Goal: Task Accomplishment & Management: Manage account settings

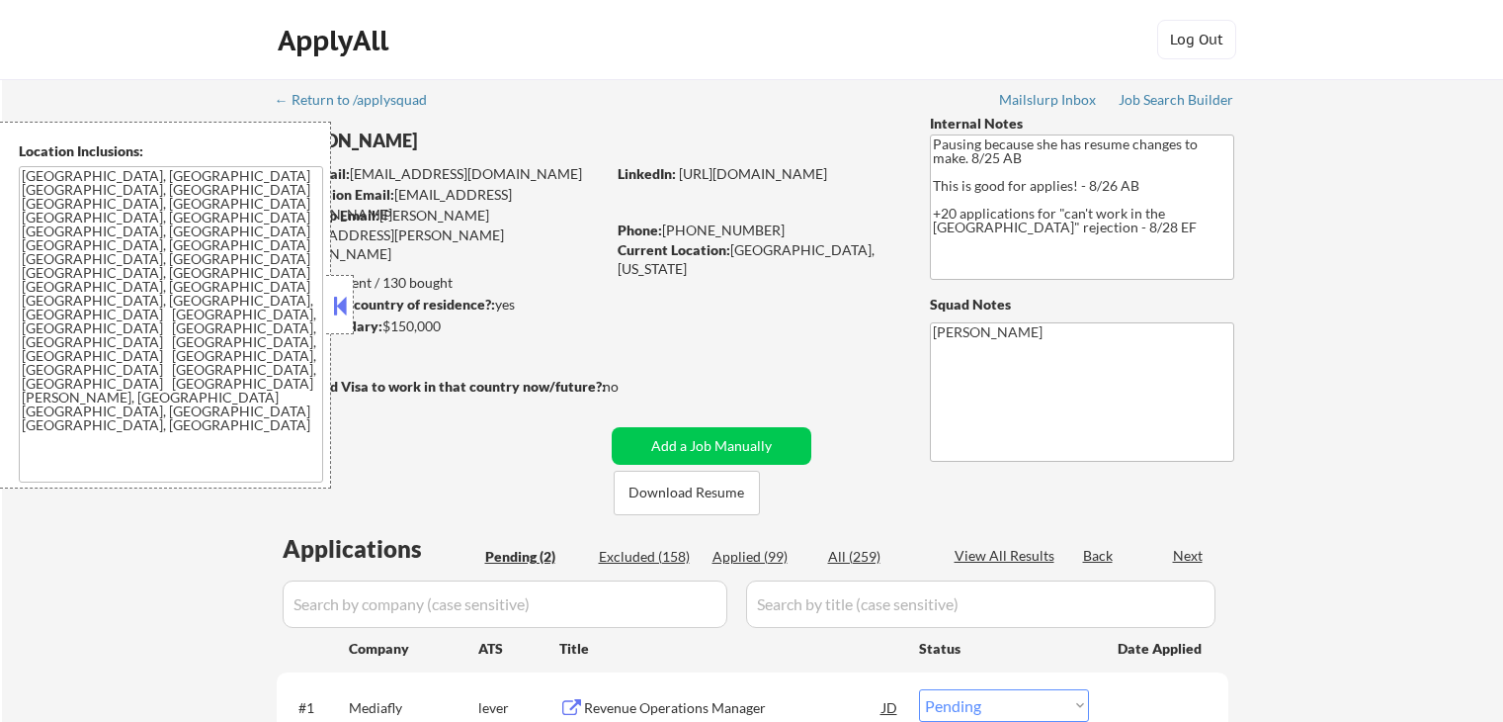
select select ""pending""
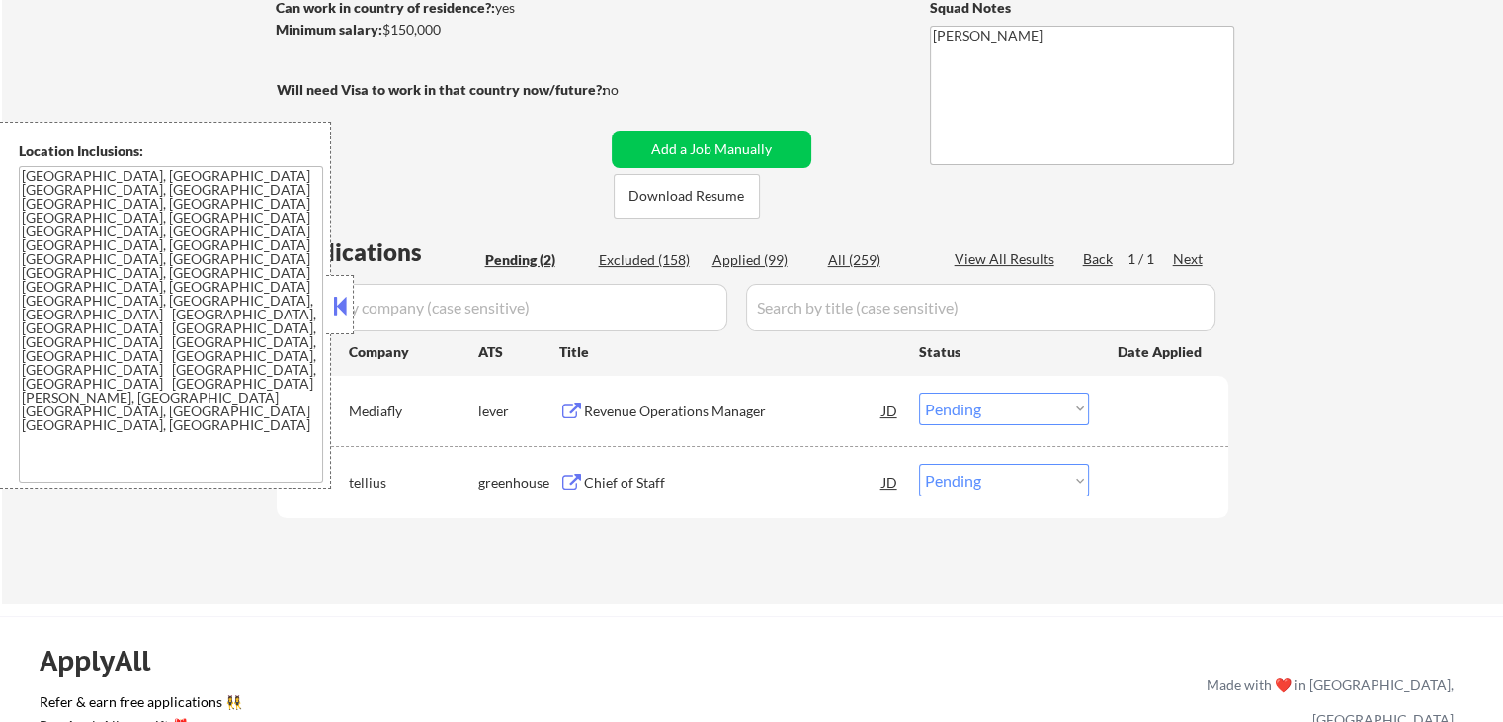
click at [641, 412] on div "Revenue Operations Manager" at bounding box center [733, 411] width 298 height 20
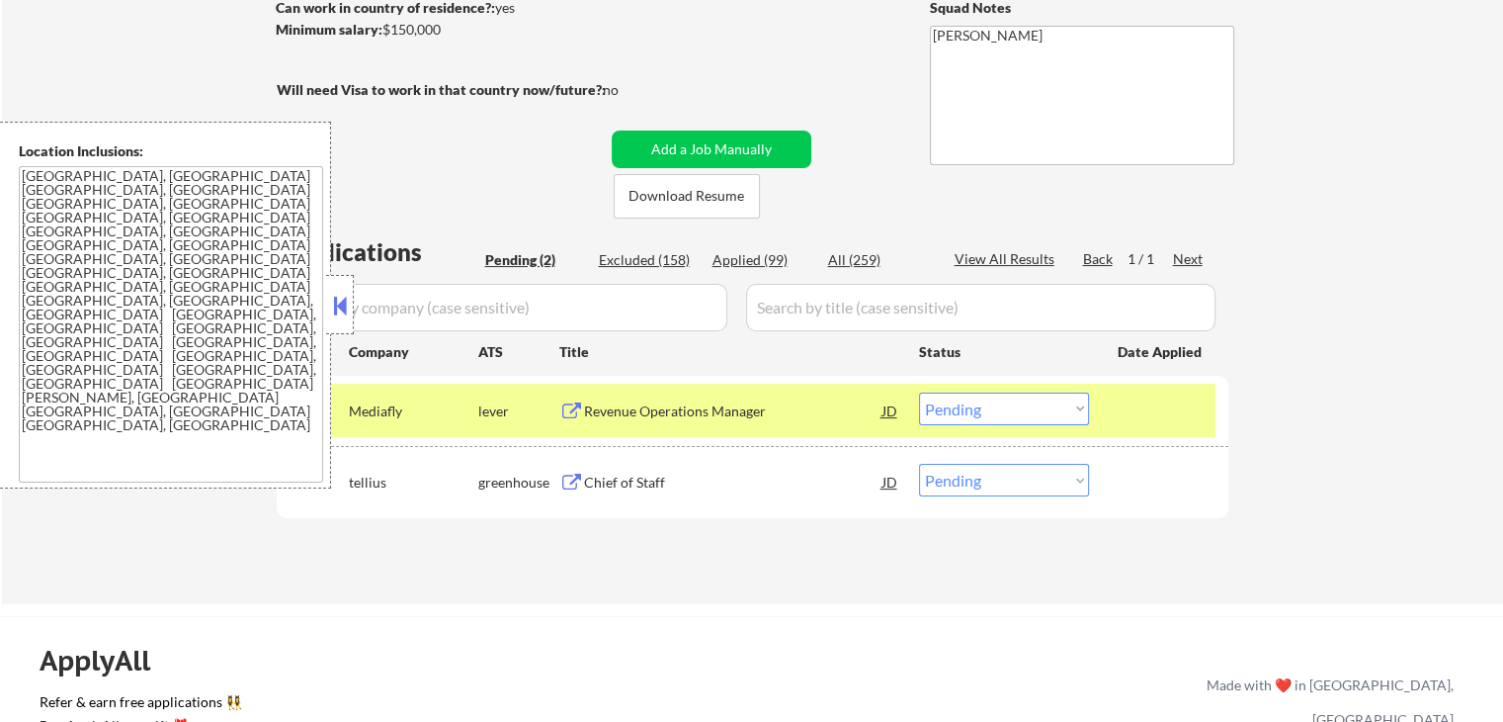
click at [617, 478] on div "Chief of Staff" at bounding box center [733, 482] width 298 height 20
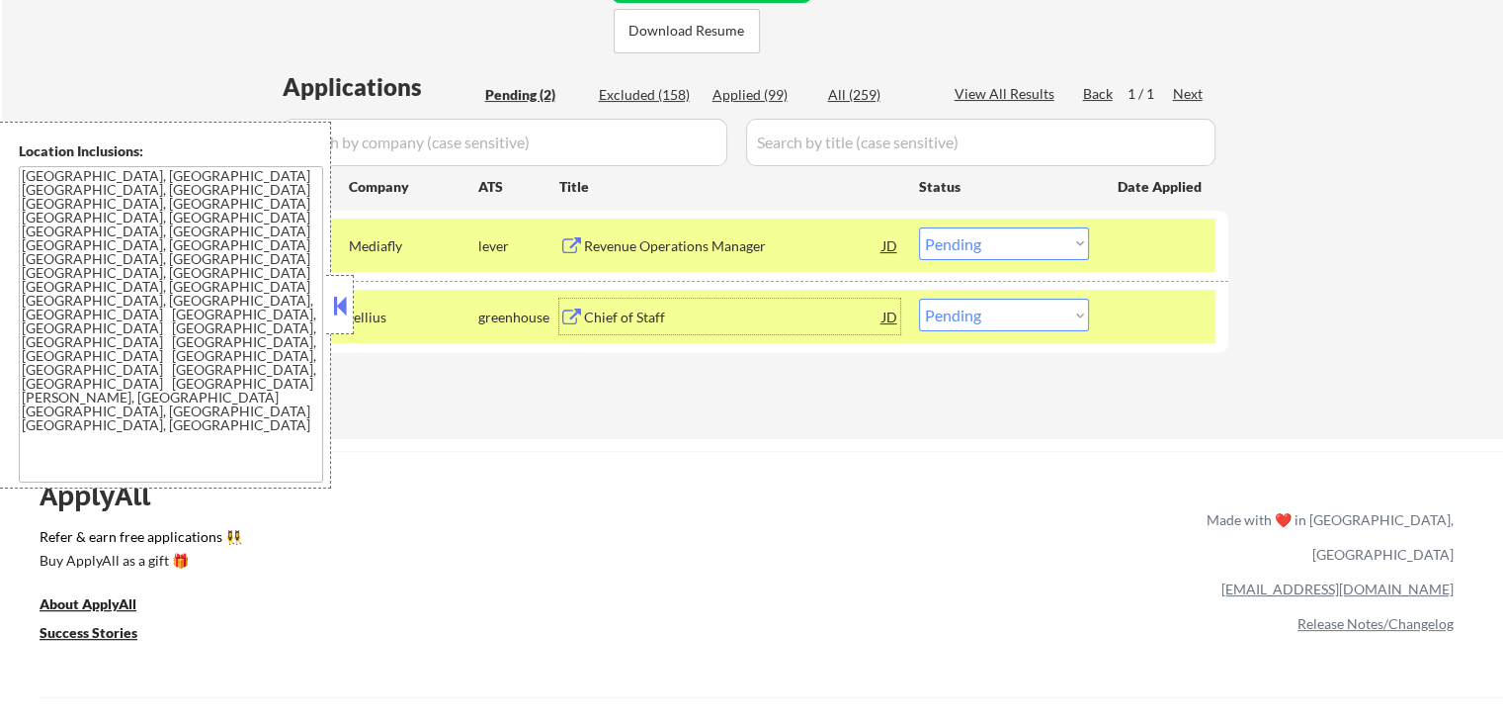
scroll to position [494, 0]
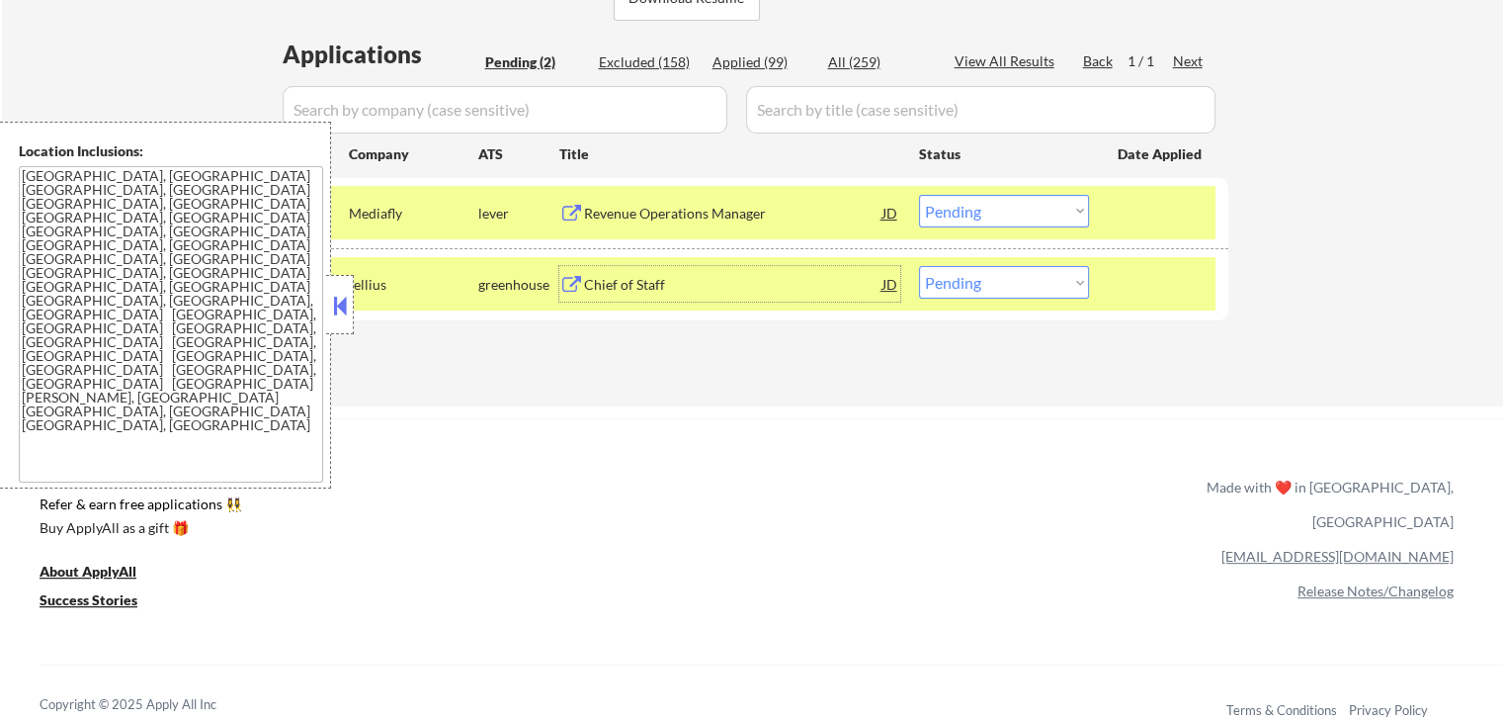
click at [966, 283] on select "Choose an option... Pending Applied Excluded (Questions) Excluded (Expired) Exc…" at bounding box center [1004, 282] width 170 height 33
select select ""applied""
click at [919, 266] on select "Choose an option... Pending Applied Excluded (Questions) Excluded (Expired) Exc…" at bounding box center [1004, 282] width 170 height 33
click at [984, 333] on div "Applications Pending (2) Excluded (158) Applied (99) All (259) View All Results…" at bounding box center [753, 203] width 952 height 331
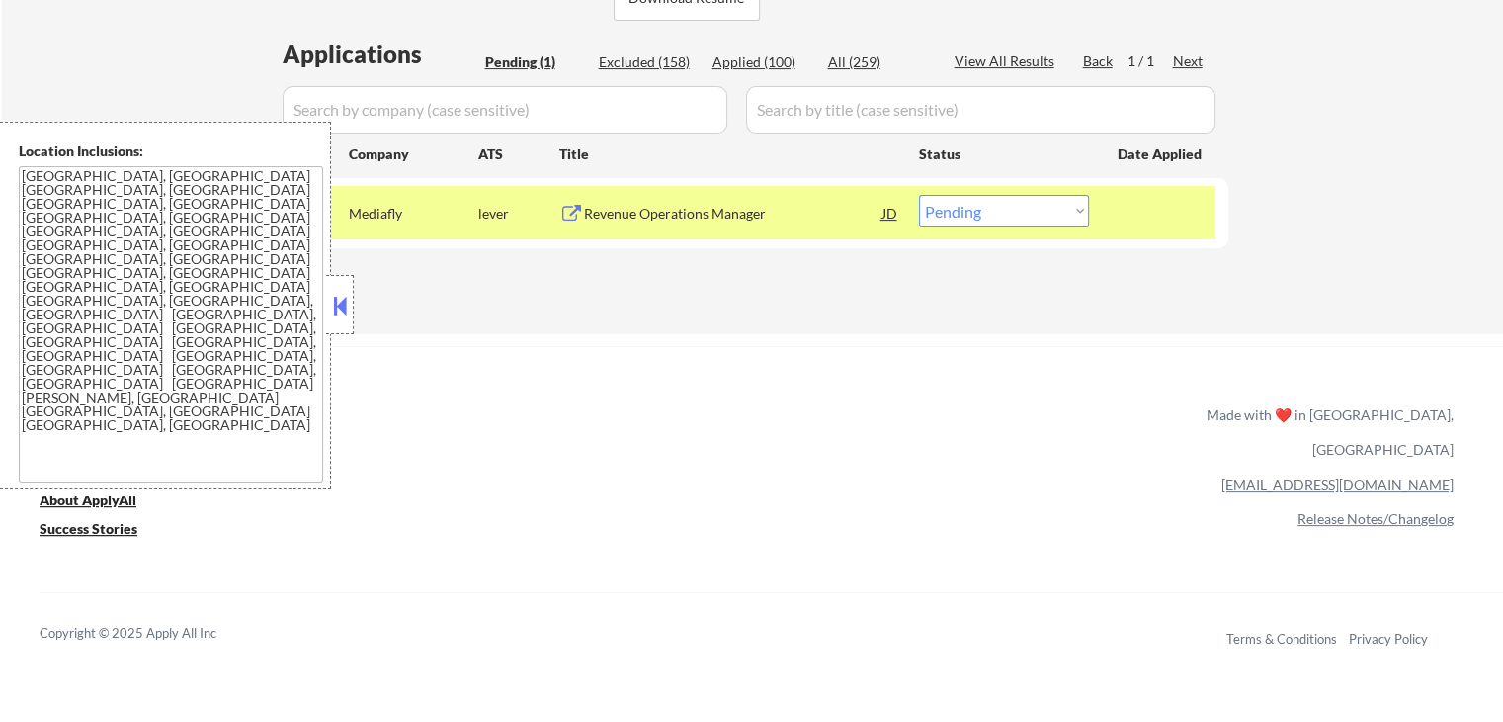
click at [659, 214] on div "Revenue Operations Manager" at bounding box center [733, 214] width 298 height 20
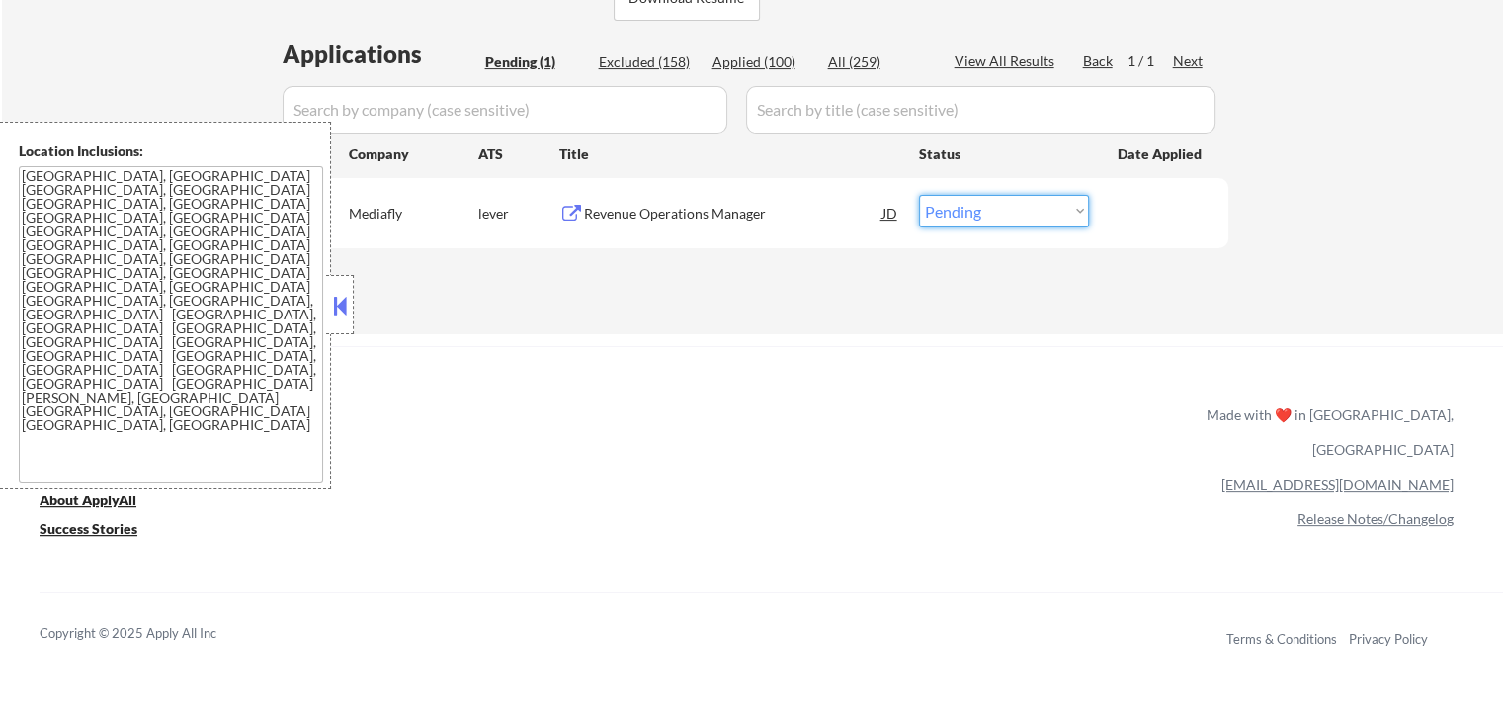
drag, startPoint x: 975, startPoint y: 213, endPoint x: 983, endPoint y: 223, distance: 13.3
click at [976, 213] on select "Choose an option... Pending Applied Excluded (Questions) Excluded (Expired) Exc…" at bounding box center [1004, 211] width 170 height 33
click at [919, 195] on select "Choose an option... Pending Applied Excluded (Questions) Excluded (Expired) Exc…" at bounding box center [1004, 211] width 170 height 33
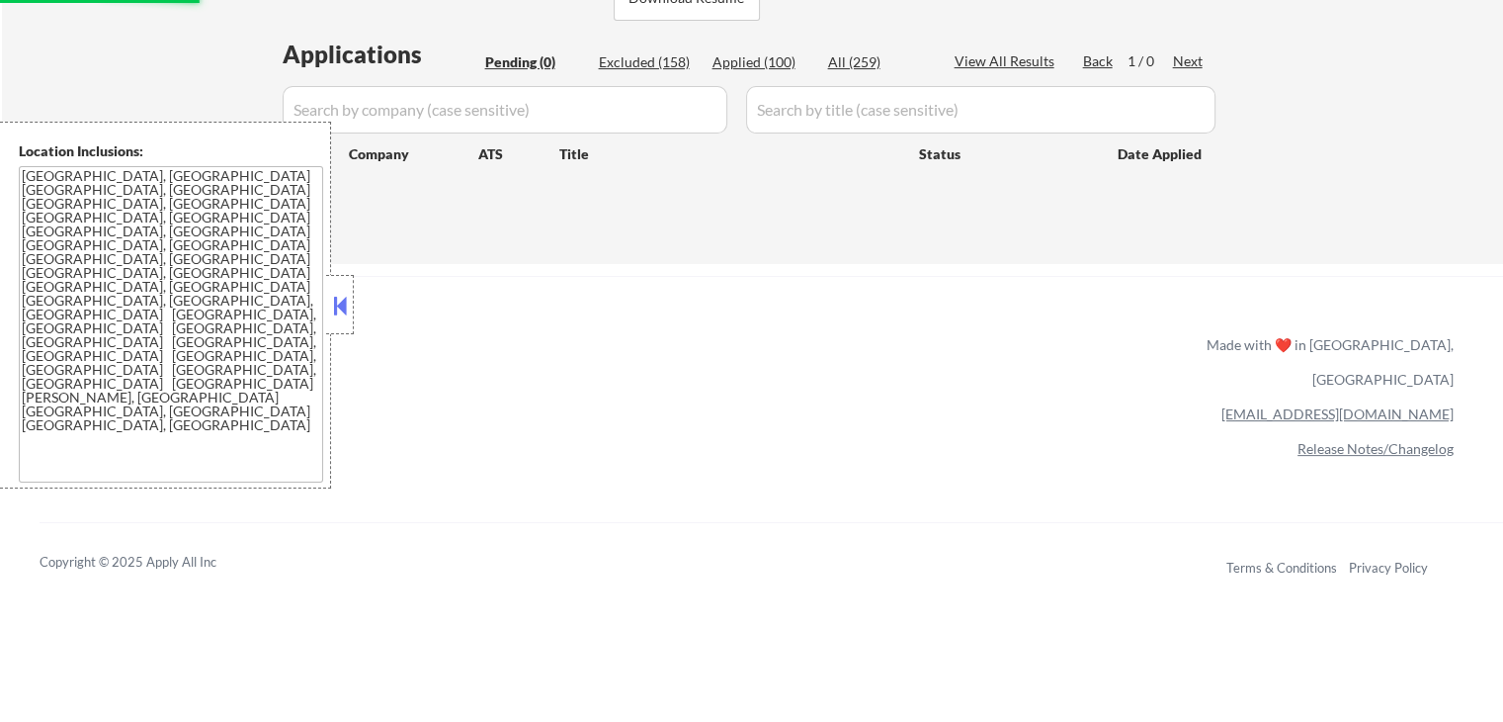
click at [762, 60] on div "Applied (100)" at bounding box center [762, 62] width 99 height 20
select select ""applied""
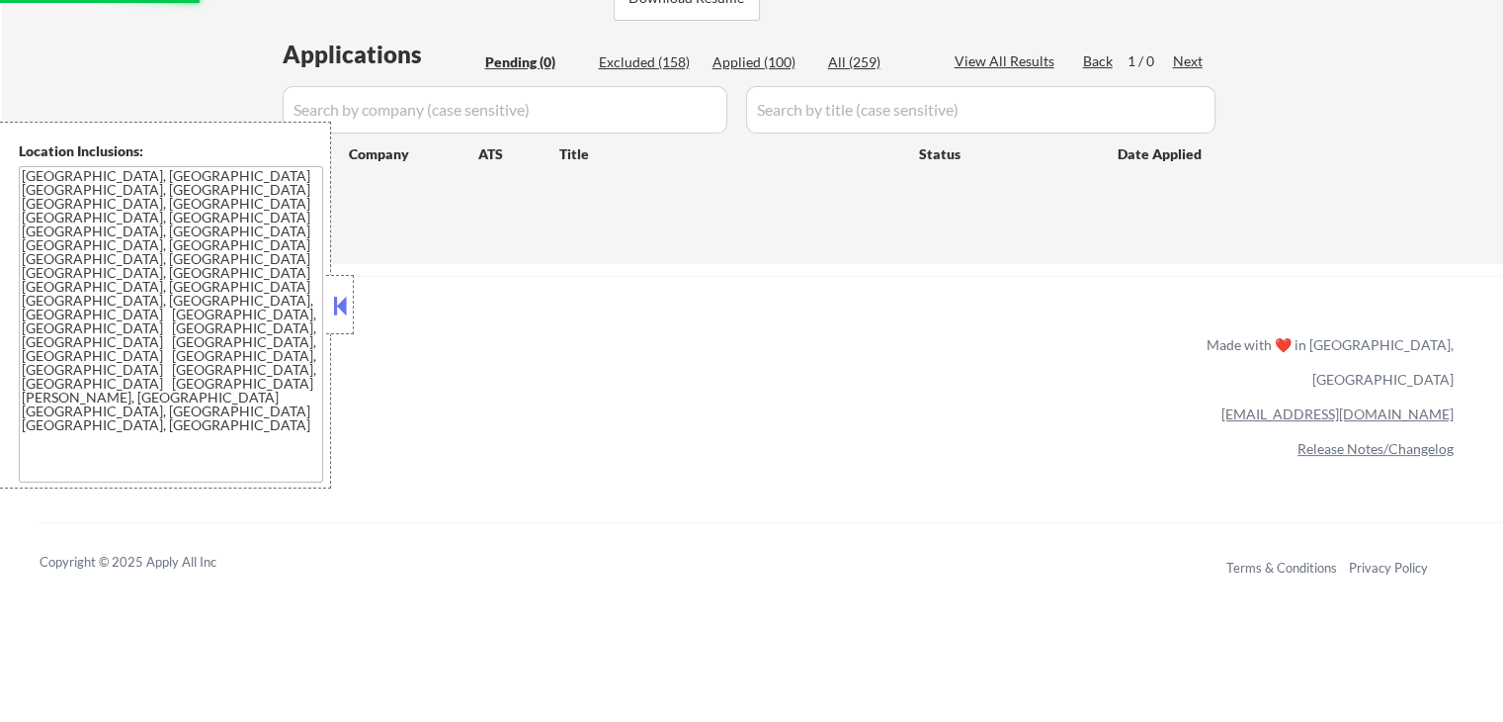
select select ""applied""
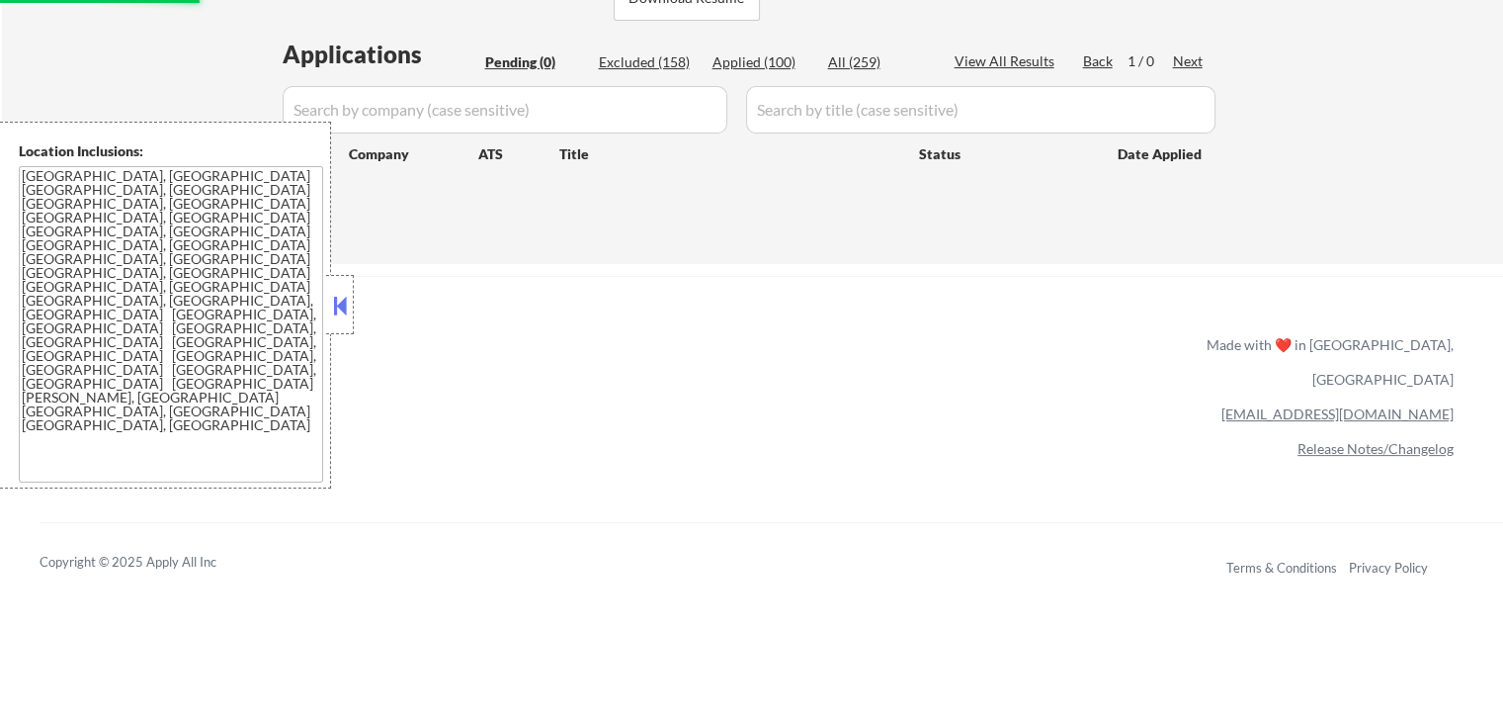
select select ""applied""
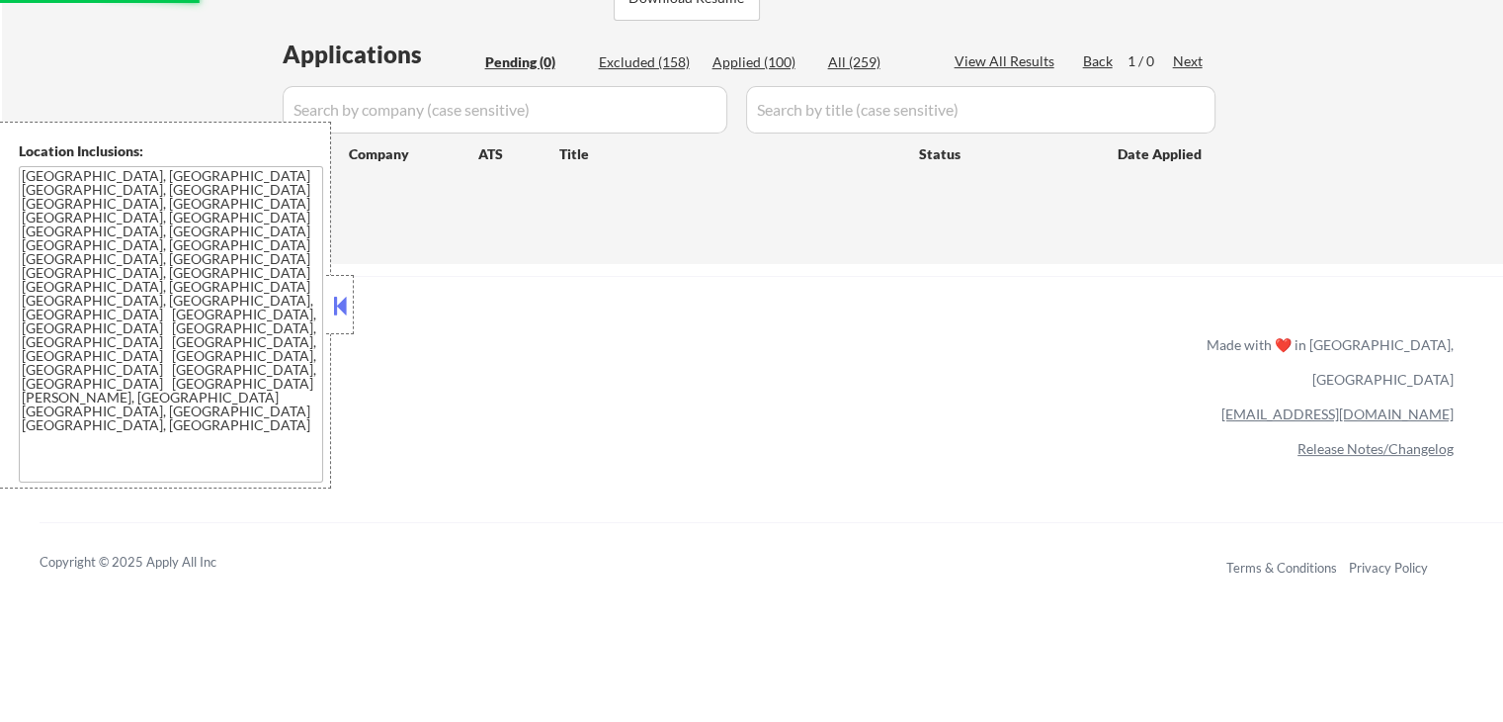
select select ""applied""
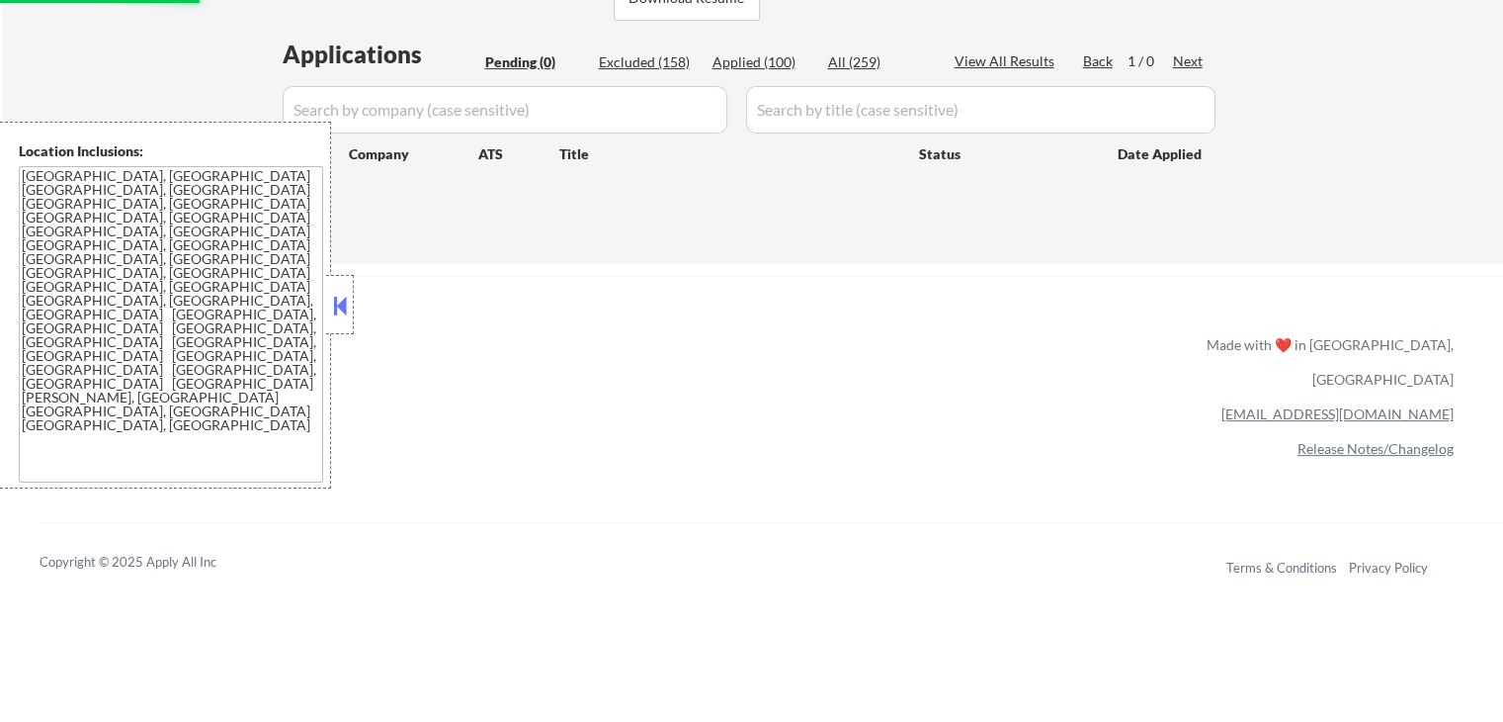
select select ""applied""
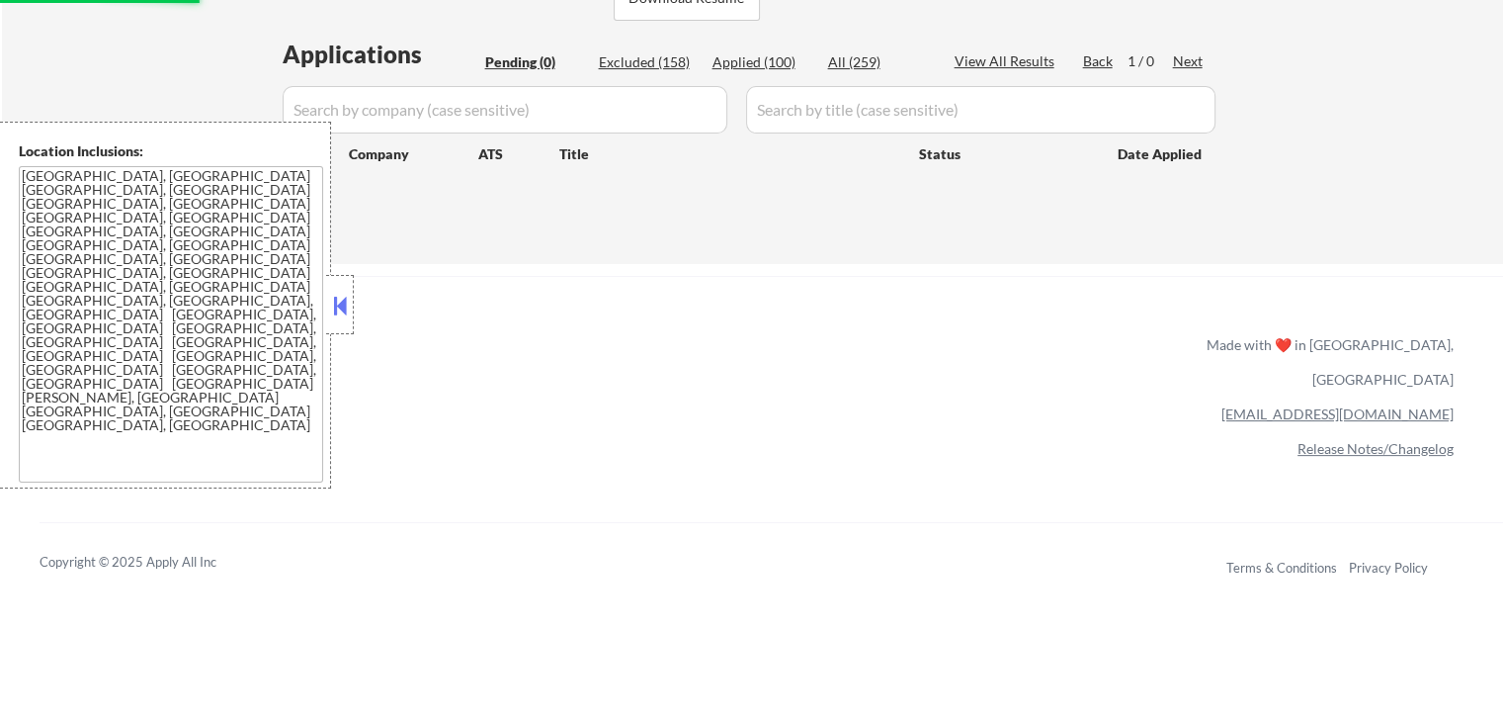
select select ""applied""
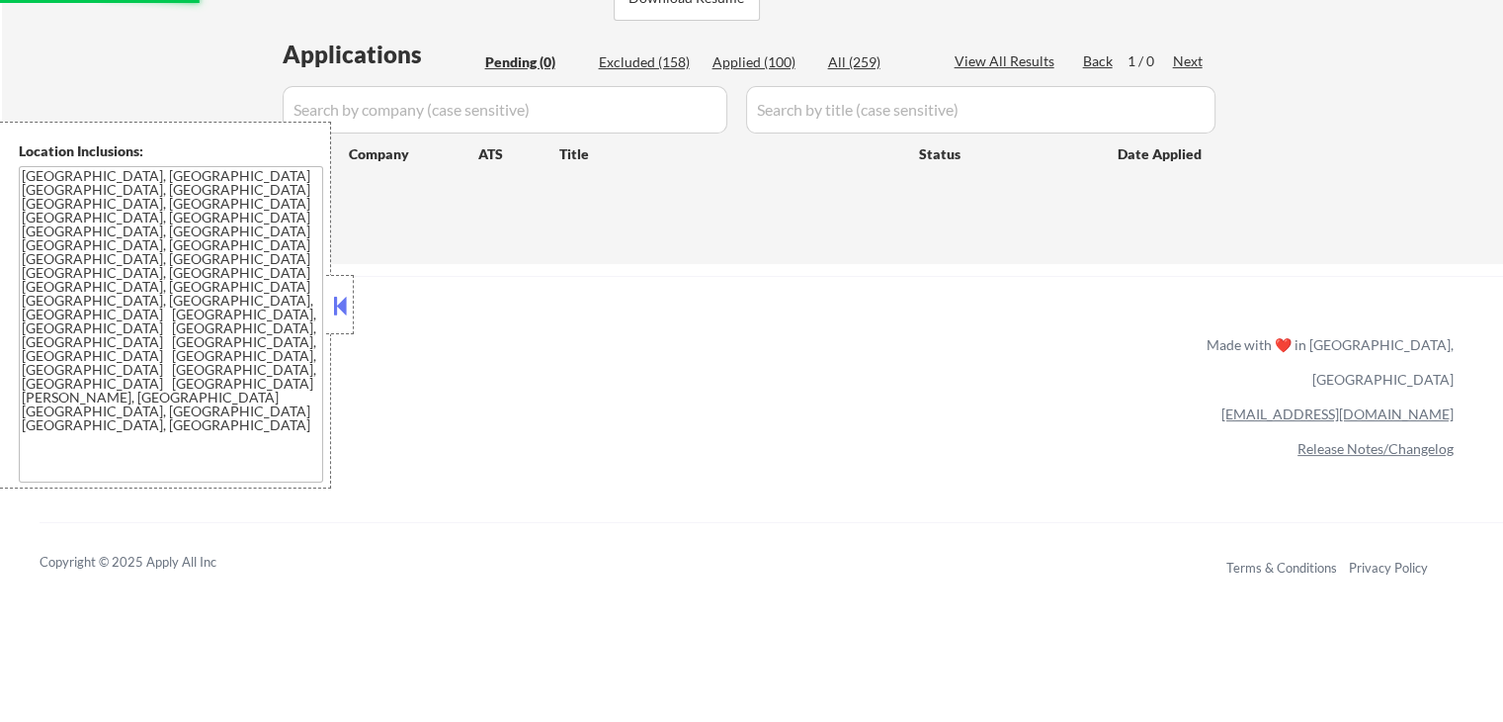
select select ""applied""
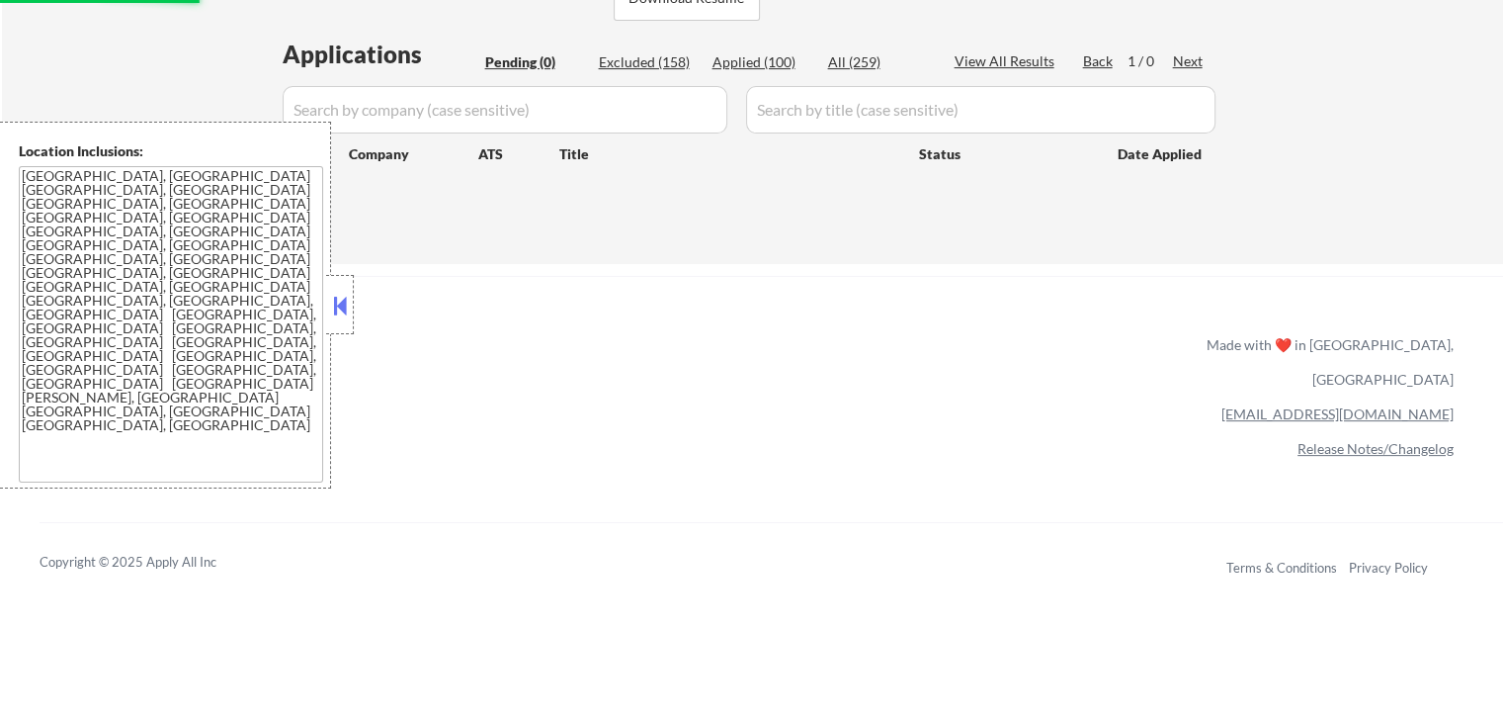
select select ""applied""
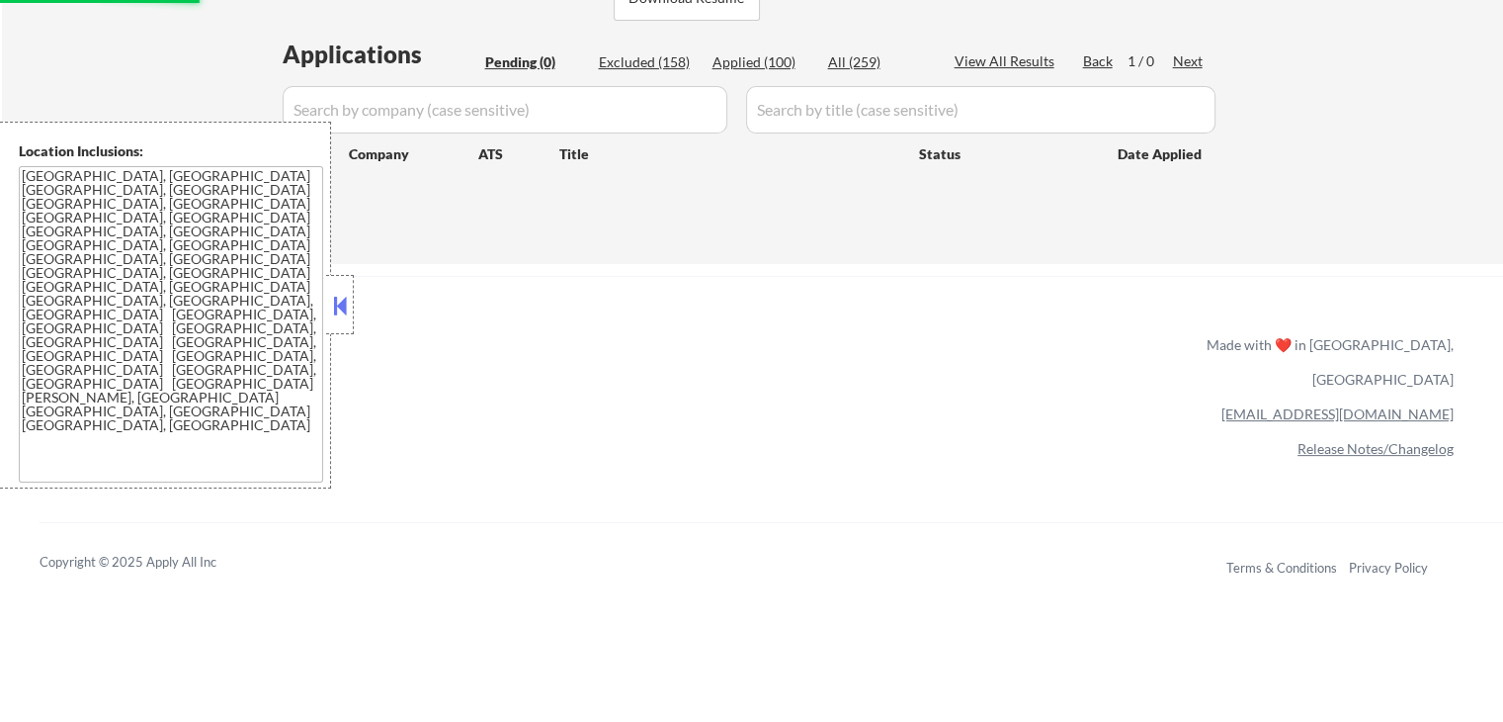
select select ""applied""
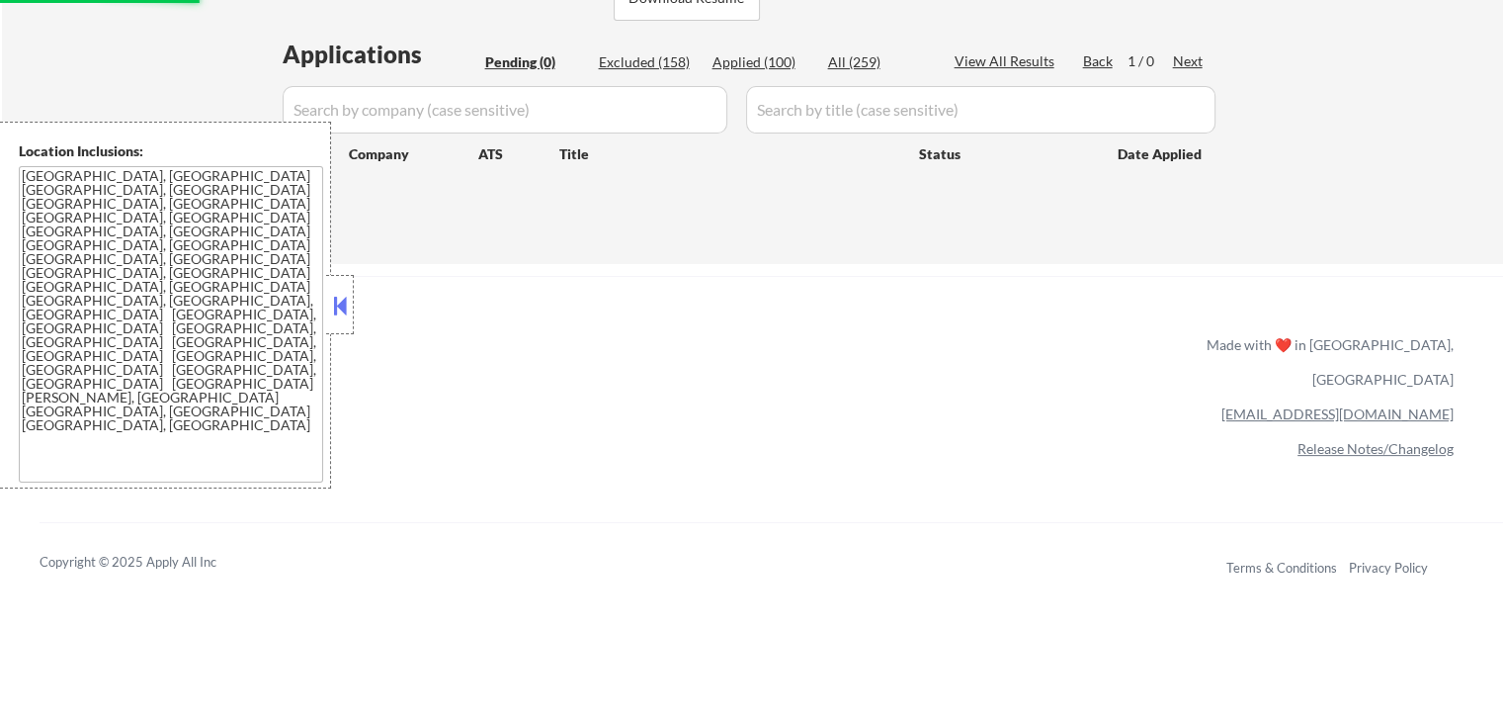
select select ""applied""
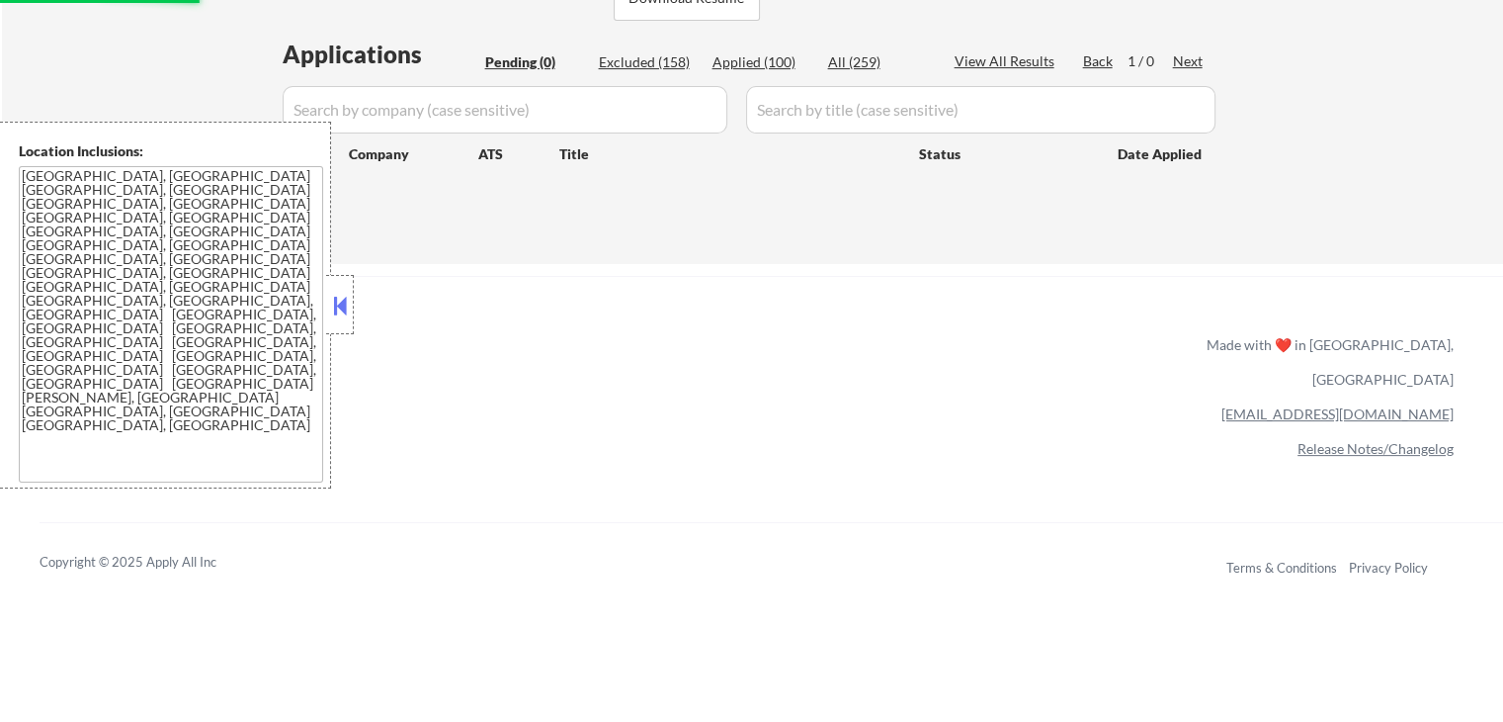
select select ""applied""
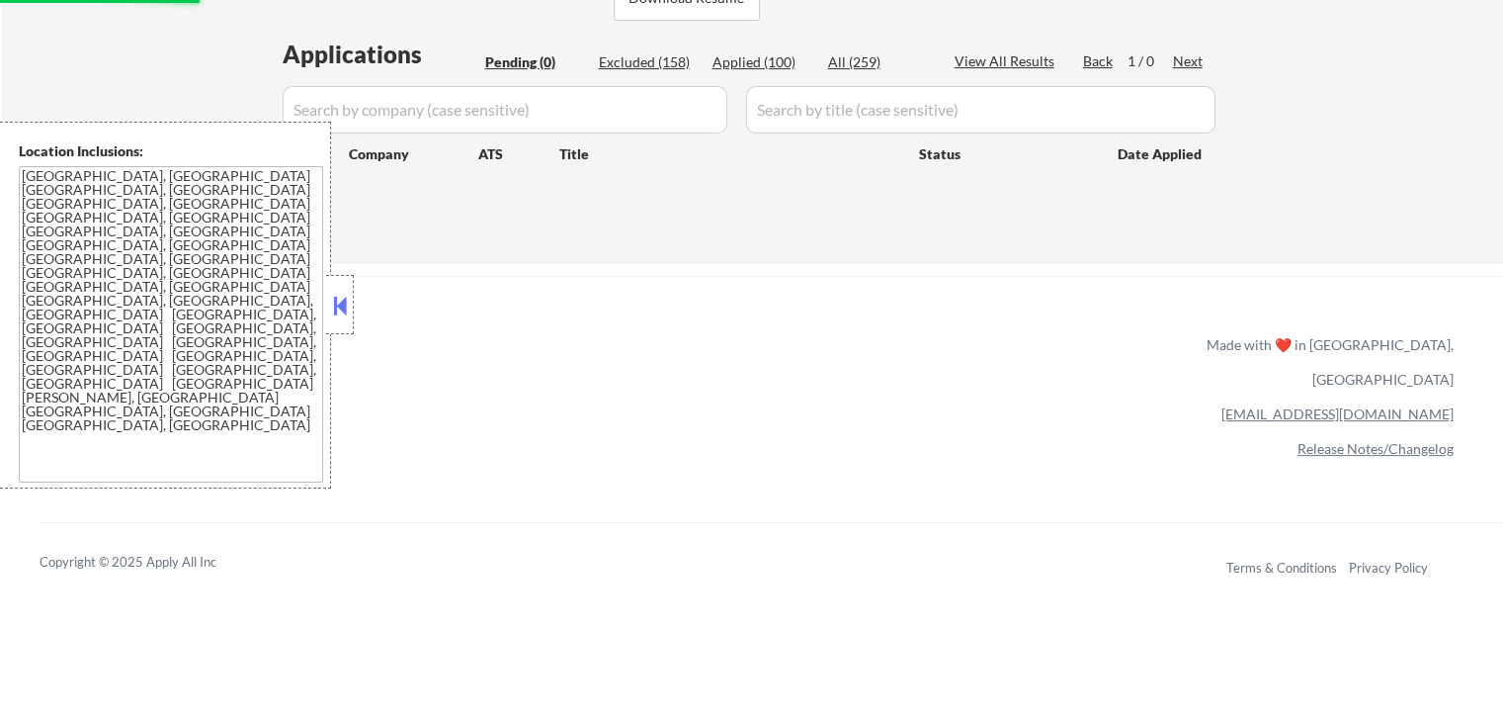
select select ""applied""
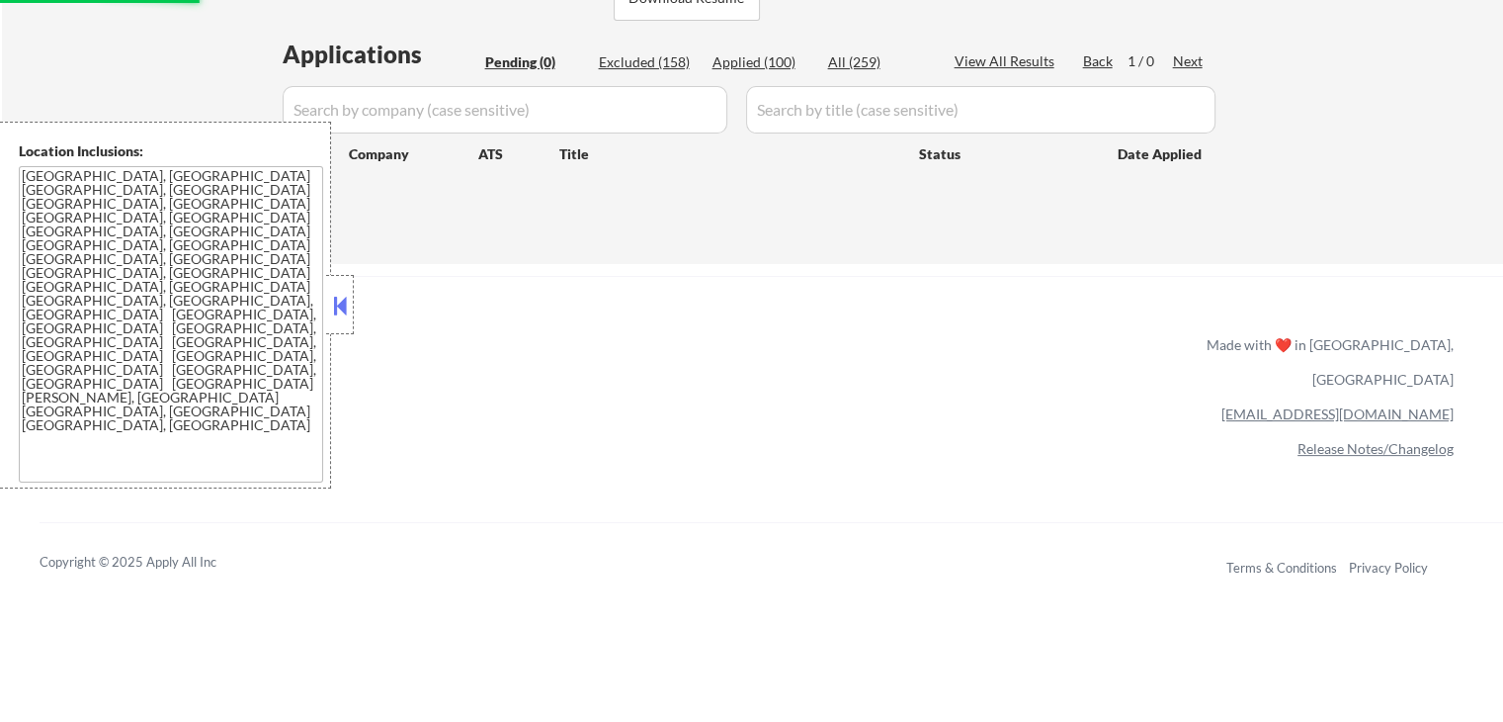
select select ""applied""
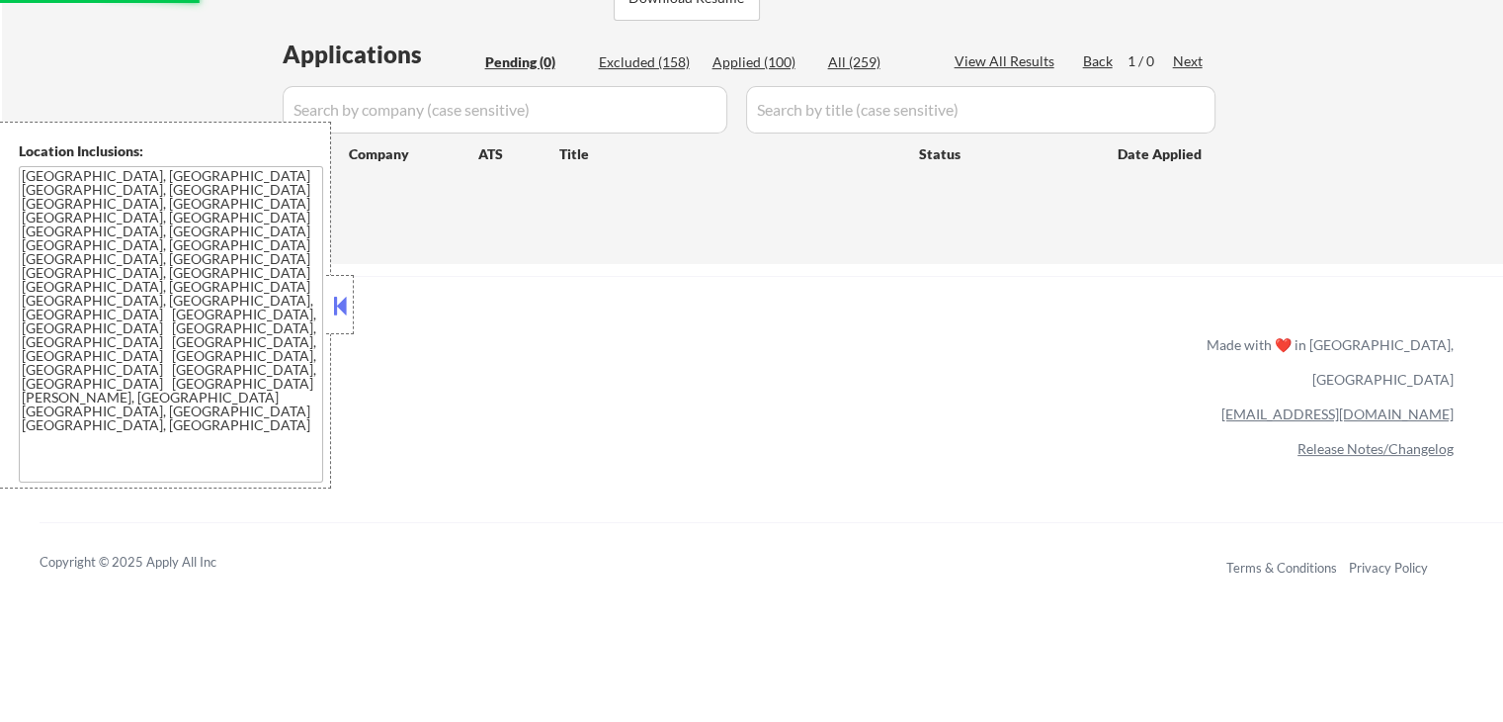
select select ""applied""
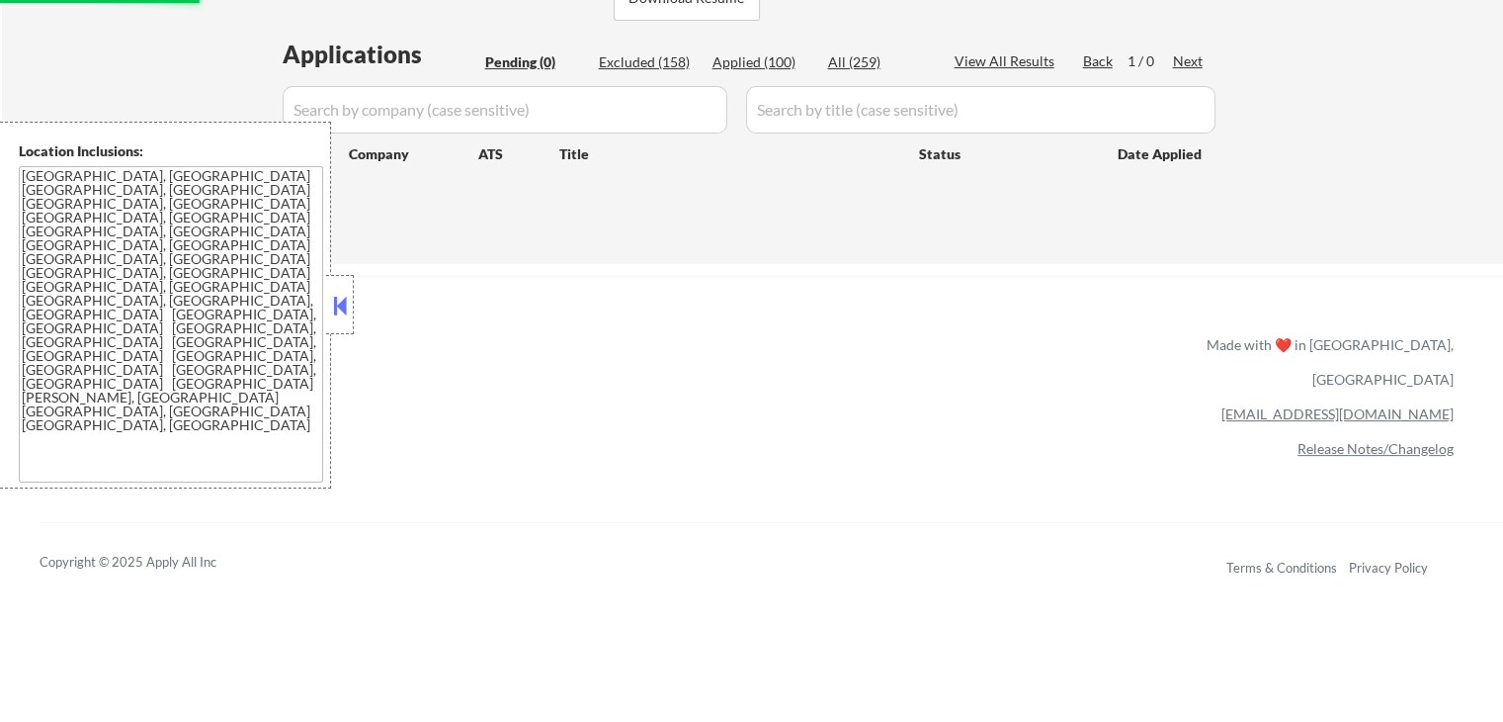
select select ""applied""
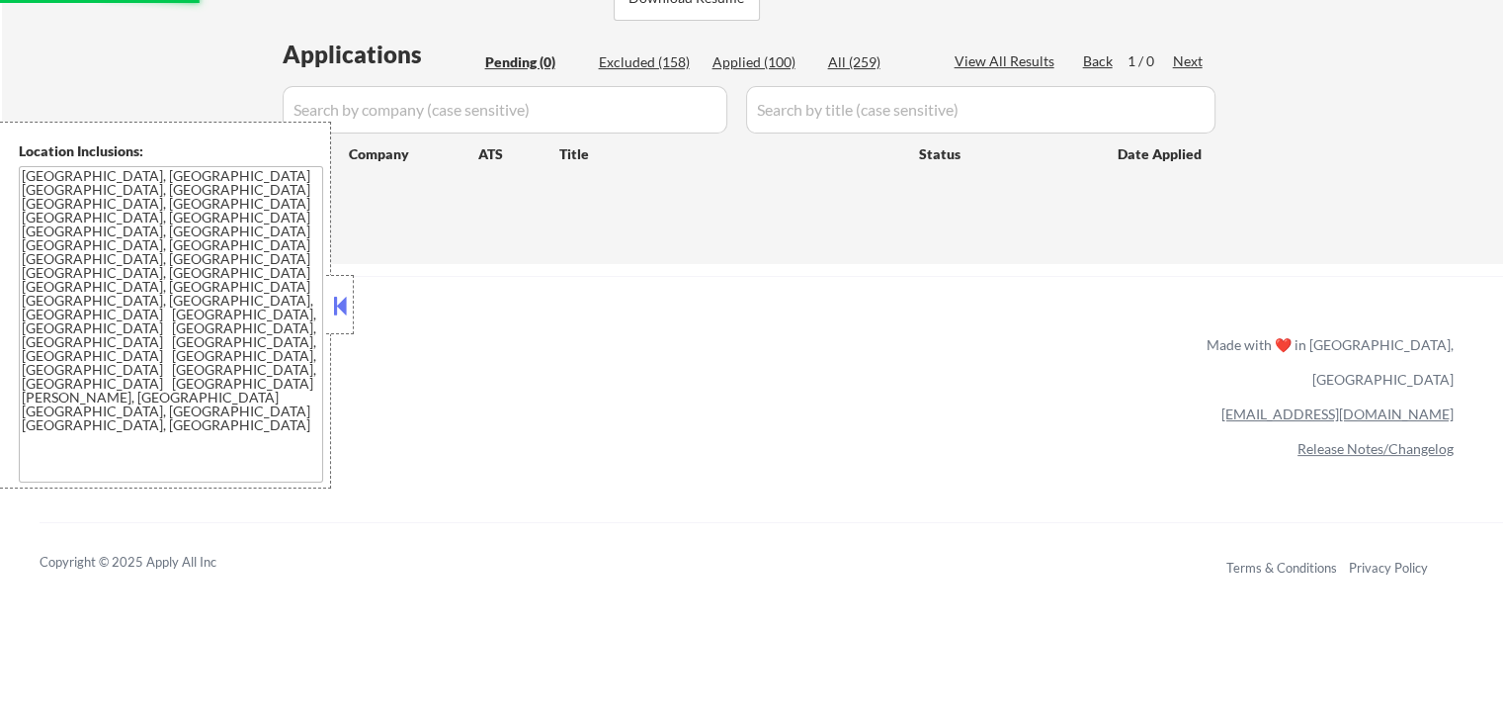
select select ""applied""
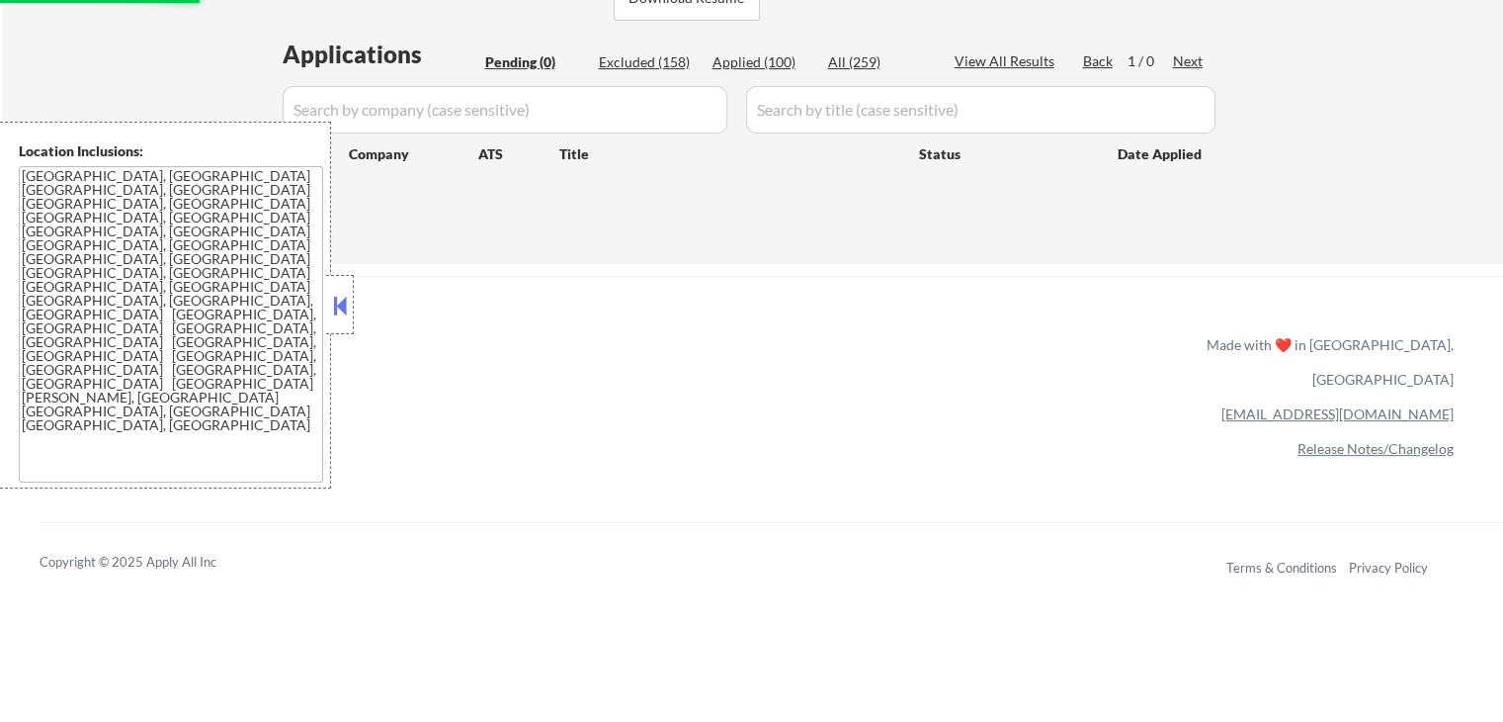
select select ""applied""
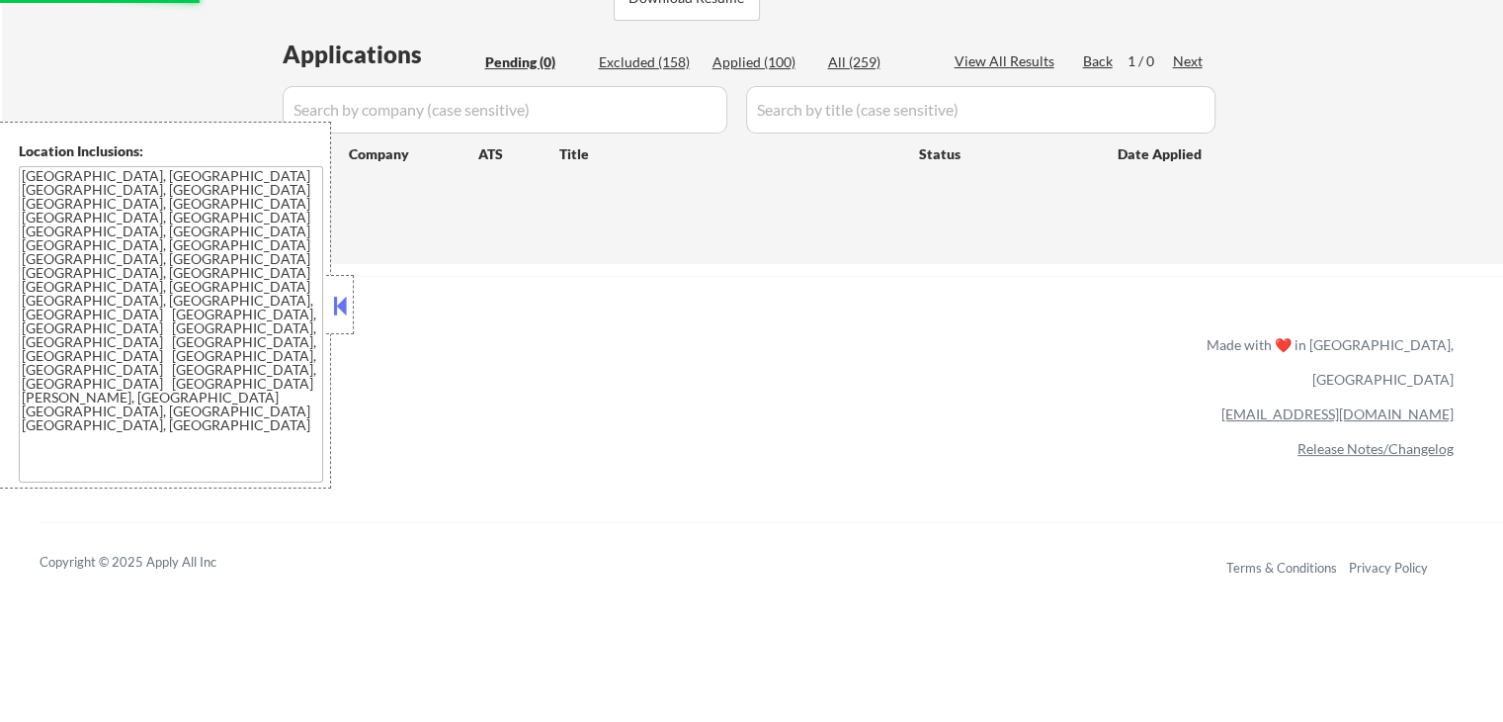
select select ""applied""
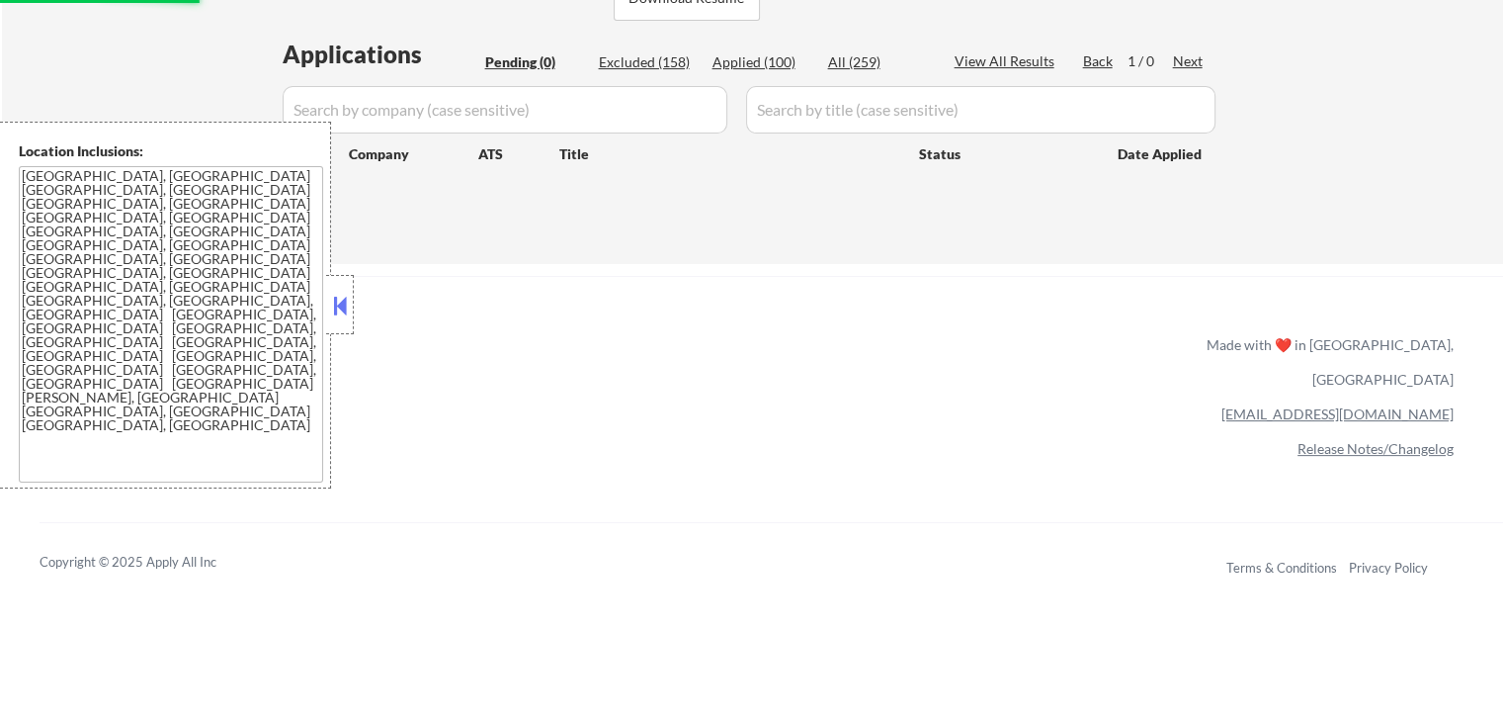
select select ""applied""
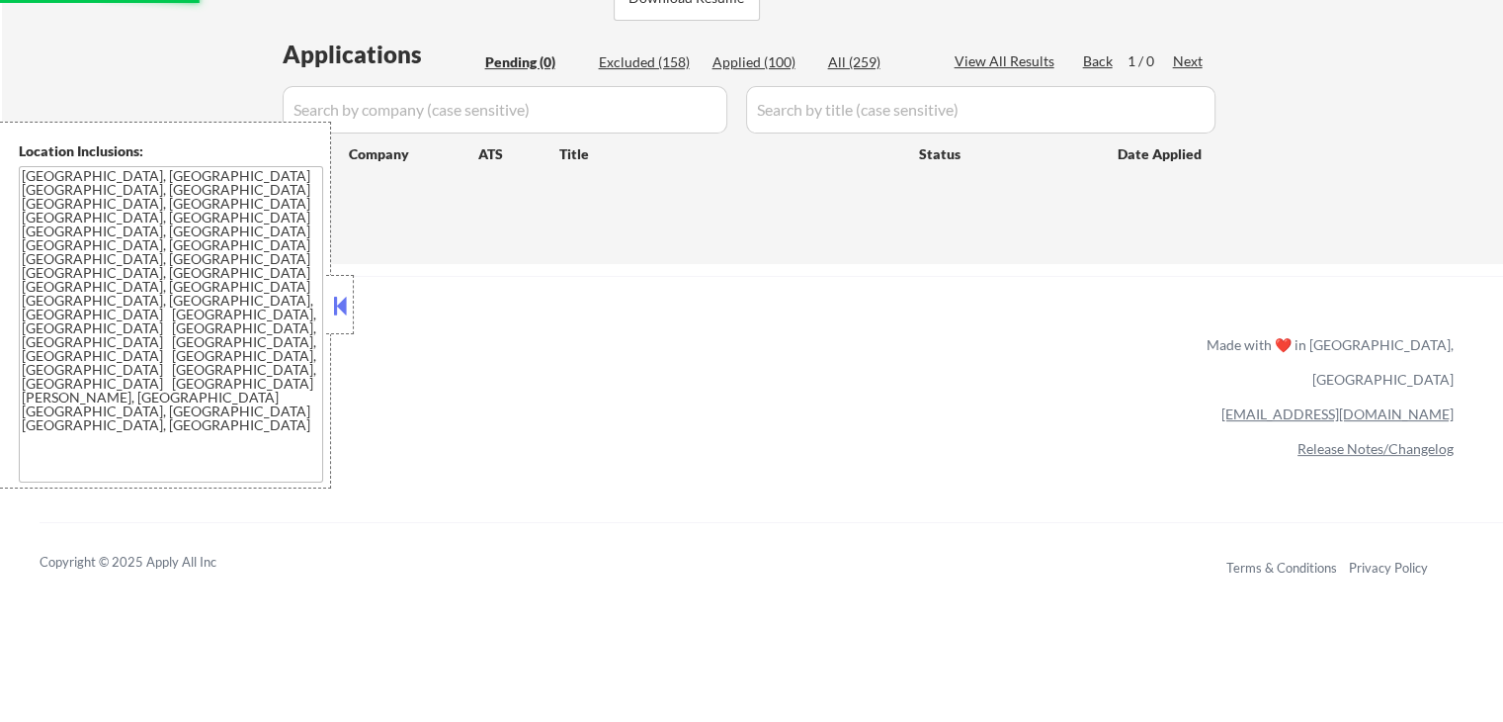
select select ""applied""
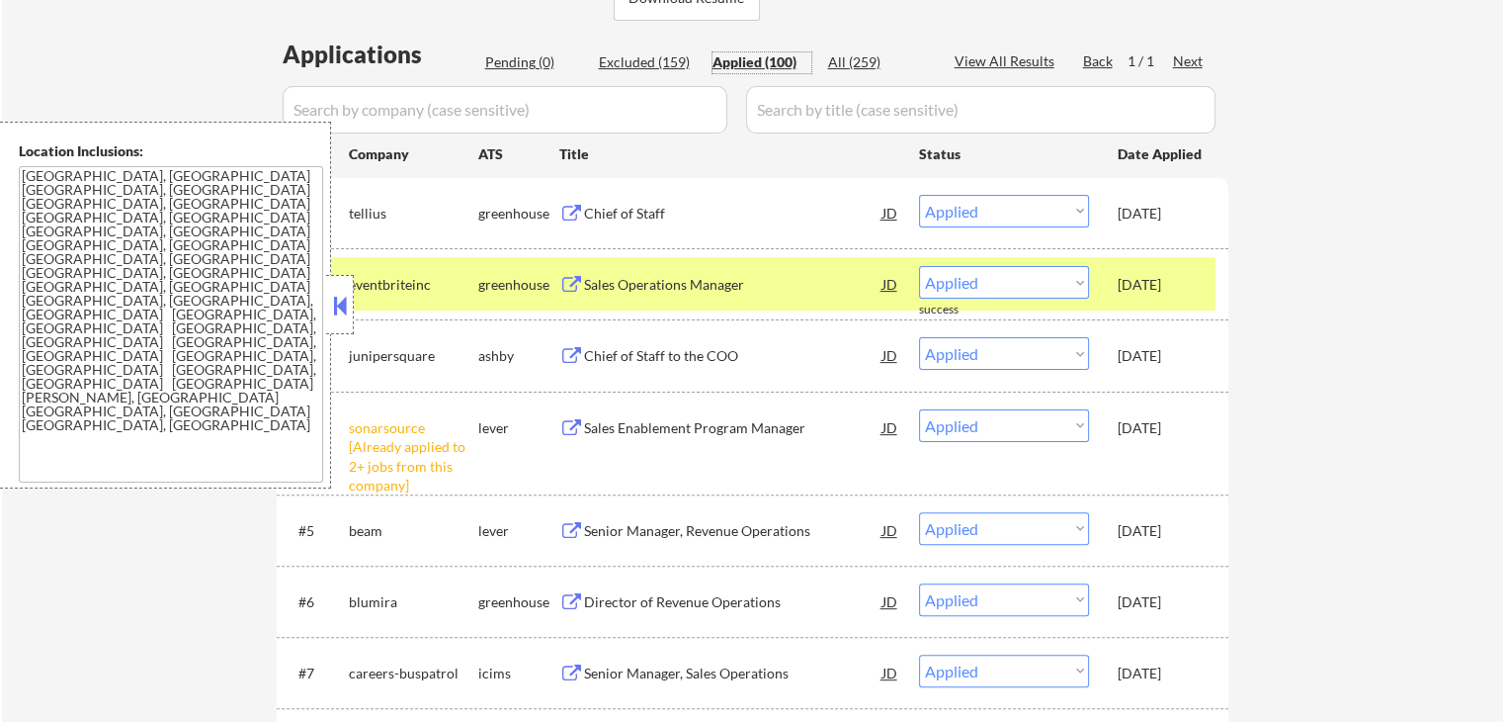
click at [886, 212] on div "JD" at bounding box center [891, 213] width 20 height 36
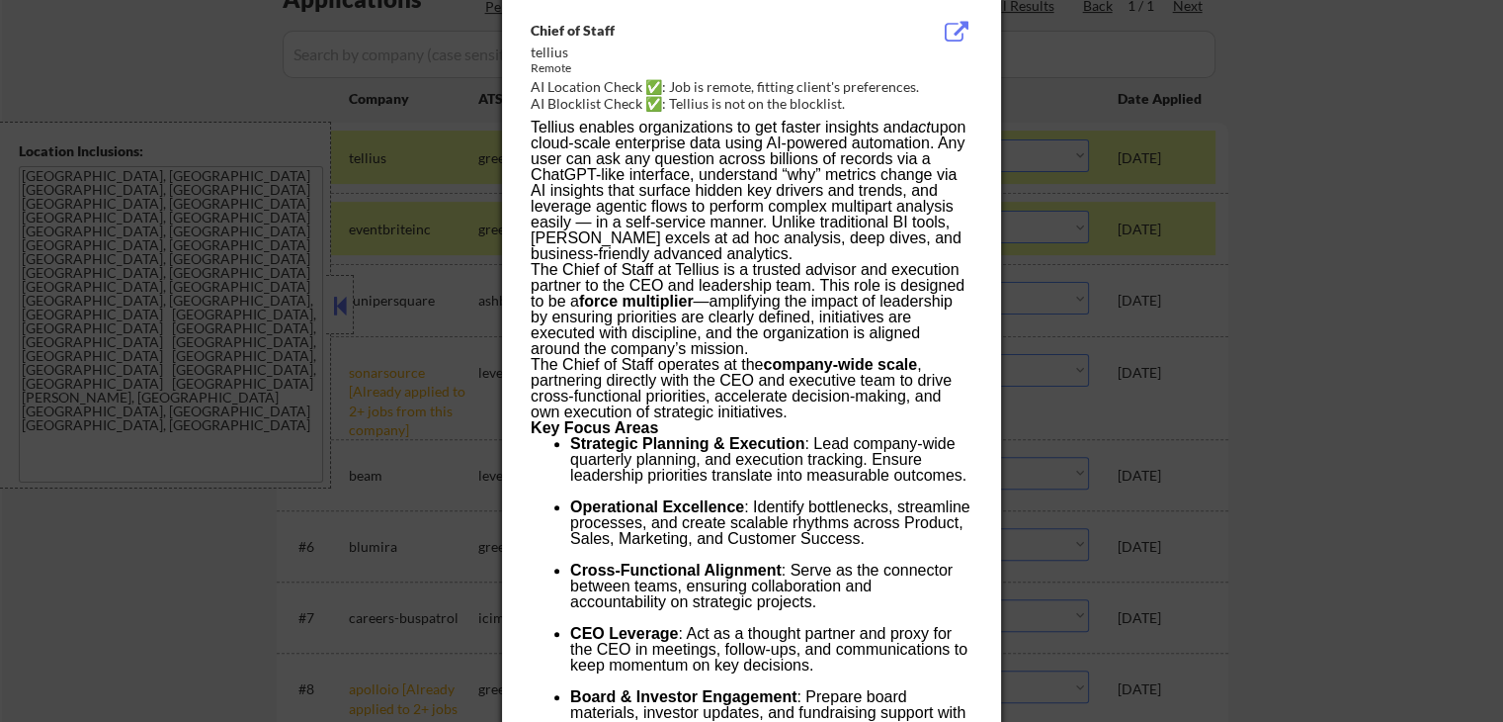
scroll to position [395, 0]
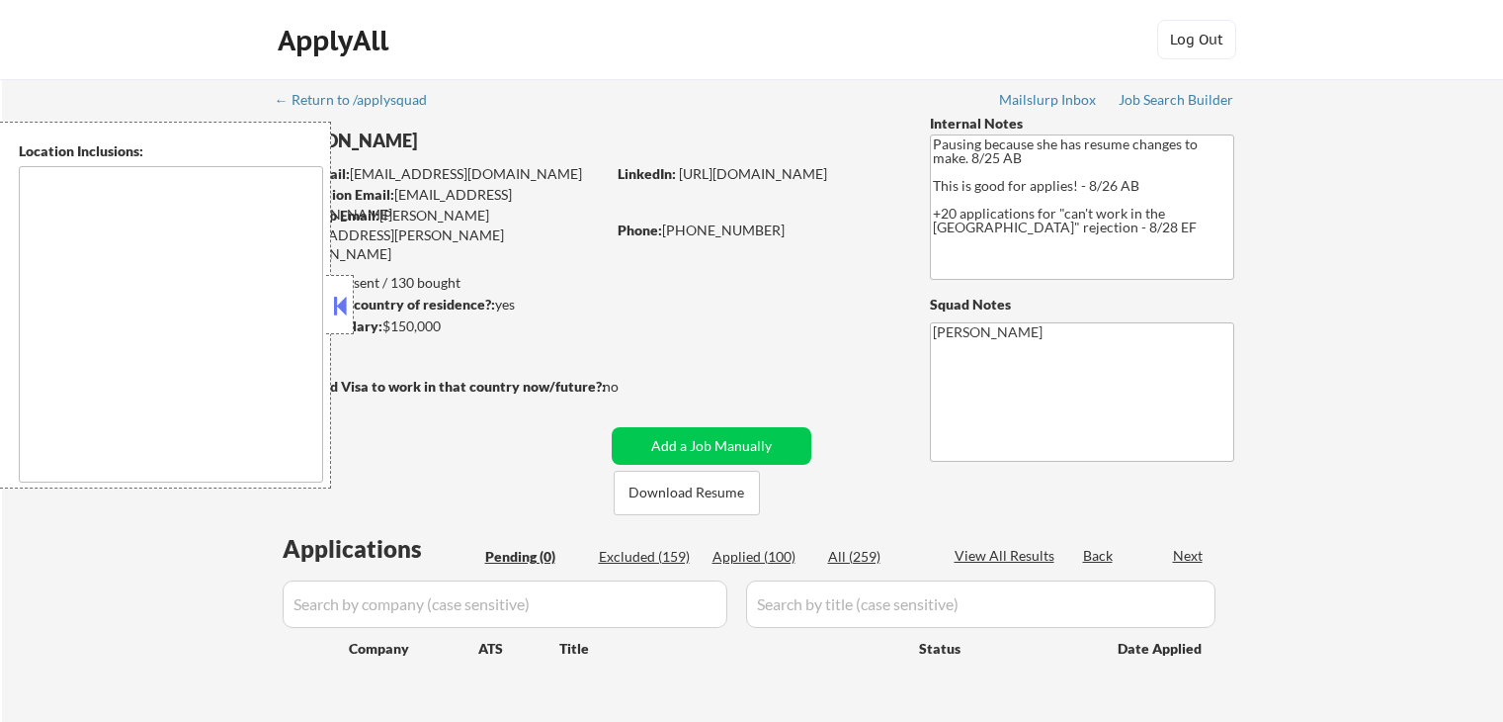
scroll to position [99, 0]
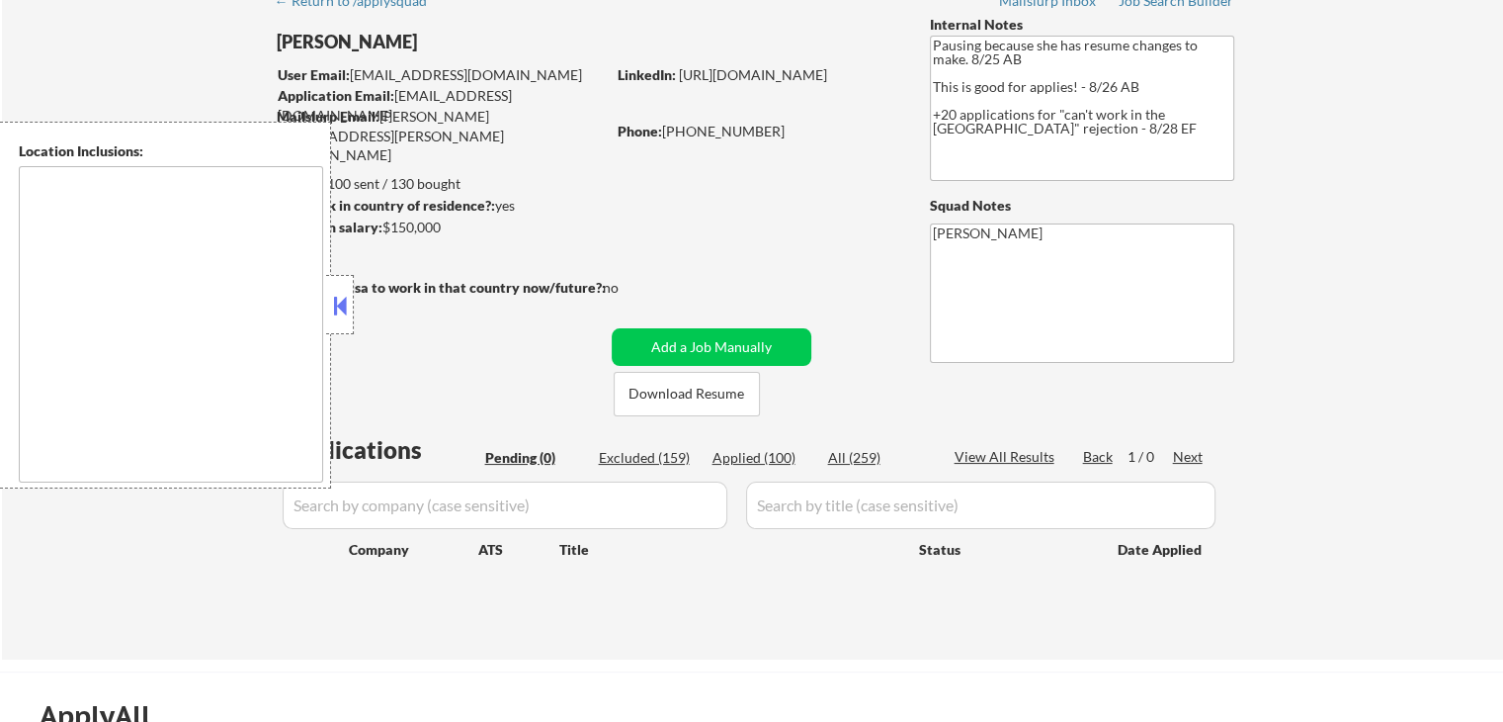
type textarea "[GEOGRAPHIC_DATA], [GEOGRAPHIC_DATA] [GEOGRAPHIC_DATA], [GEOGRAPHIC_DATA] [GEOG…"
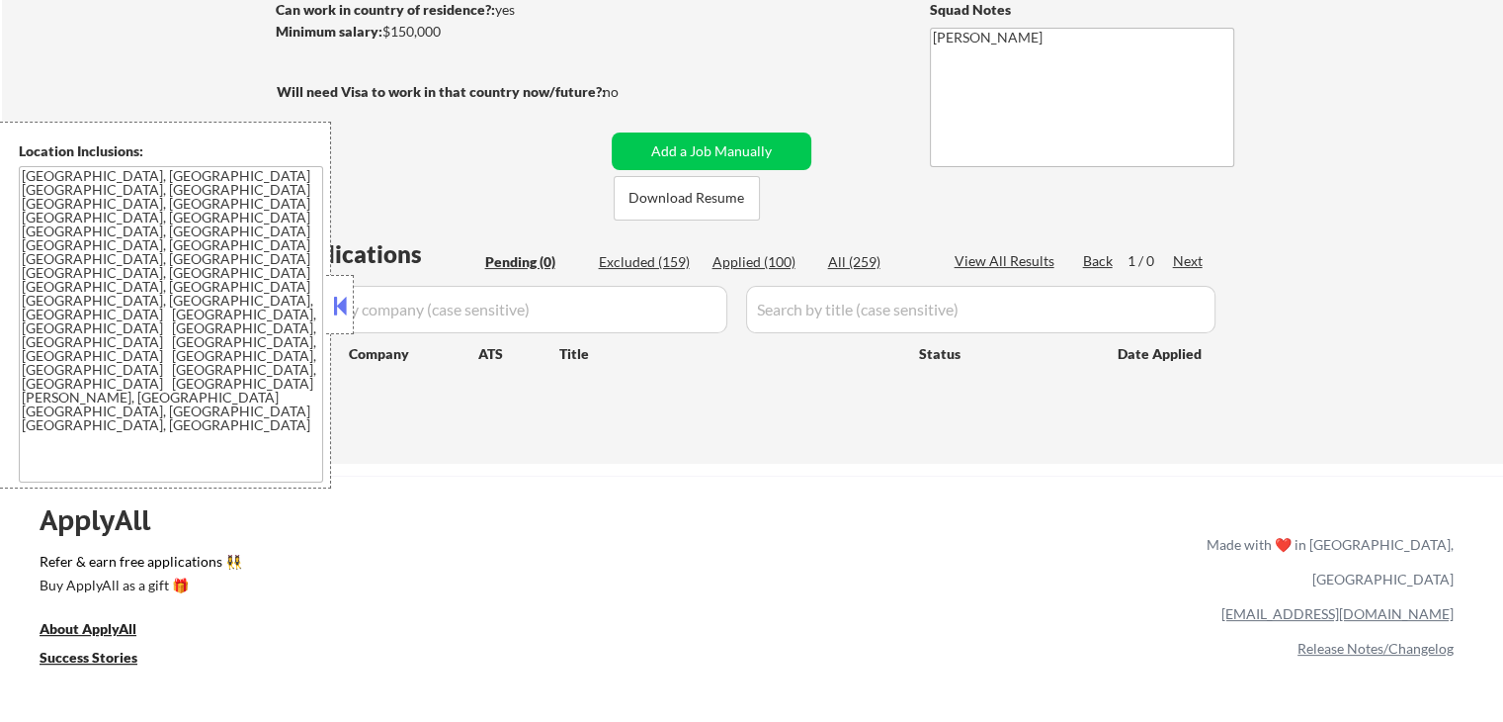
scroll to position [395, 0]
